Goal: Transaction & Acquisition: Book appointment/travel/reservation

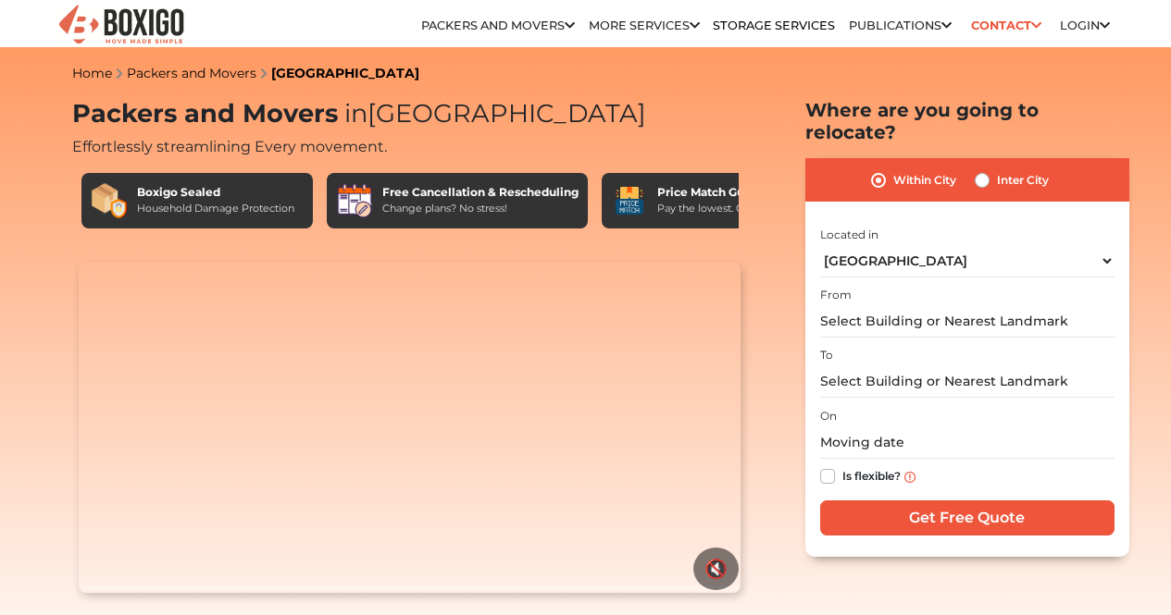
select select "[GEOGRAPHIC_DATA]"
click at [0, 0] on link "Corporate Shifting in [GEOGRAPHIC_DATA]" at bounding box center [0, 0] width 0 height 0
select select "[GEOGRAPHIC_DATA]"
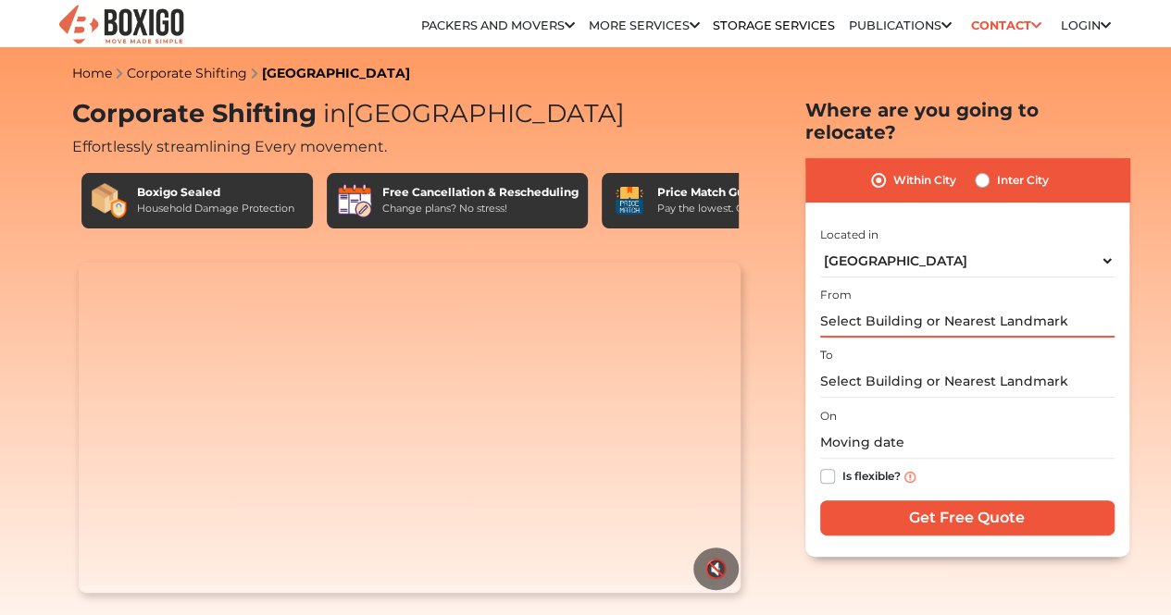
click at [903, 319] on input "text" at bounding box center [967, 321] width 294 height 32
type input "gurugram"
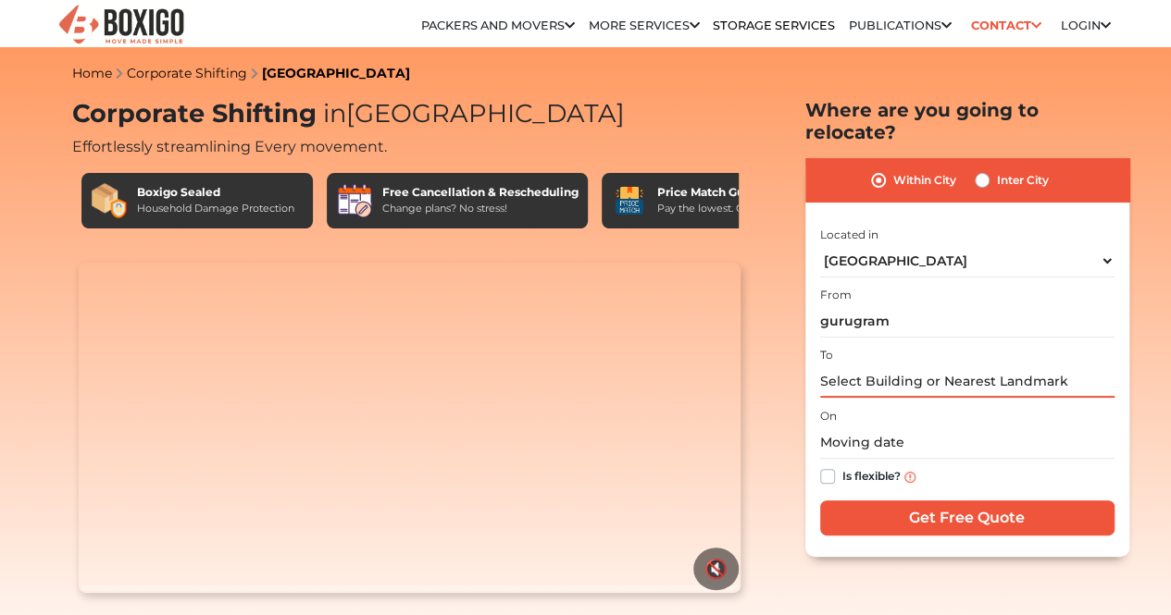
click at [1013, 375] on input "text" at bounding box center [967, 382] width 294 height 32
click at [936, 314] on input "gurugram" at bounding box center [967, 321] width 294 height 32
